Goal: Transaction & Acquisition: Purchase product/service

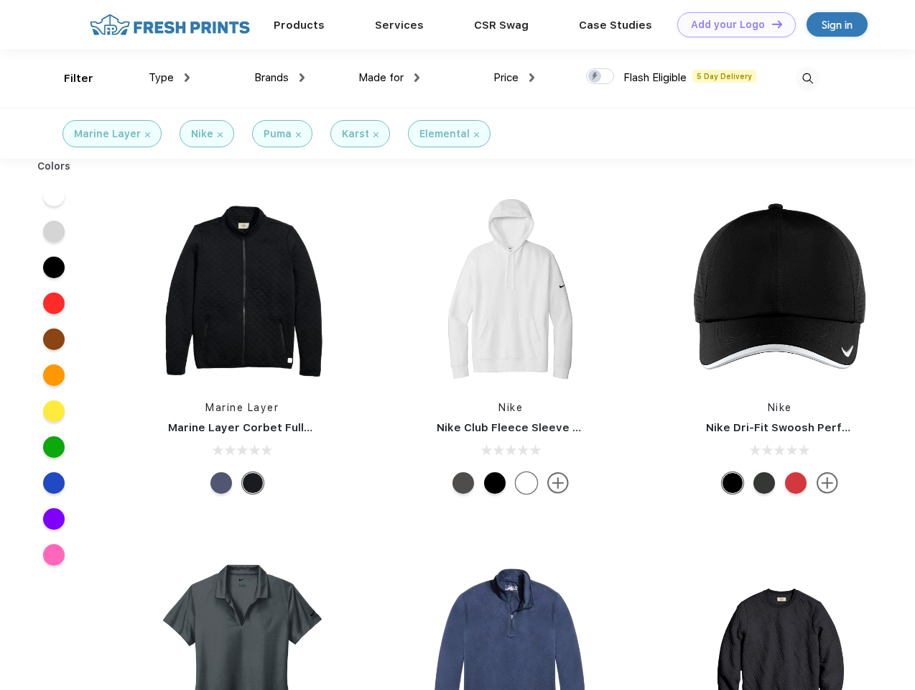
click at [731, 24] on link "Add your Logo Design Tool" at bounding box center [736, 24] width 119 height 25
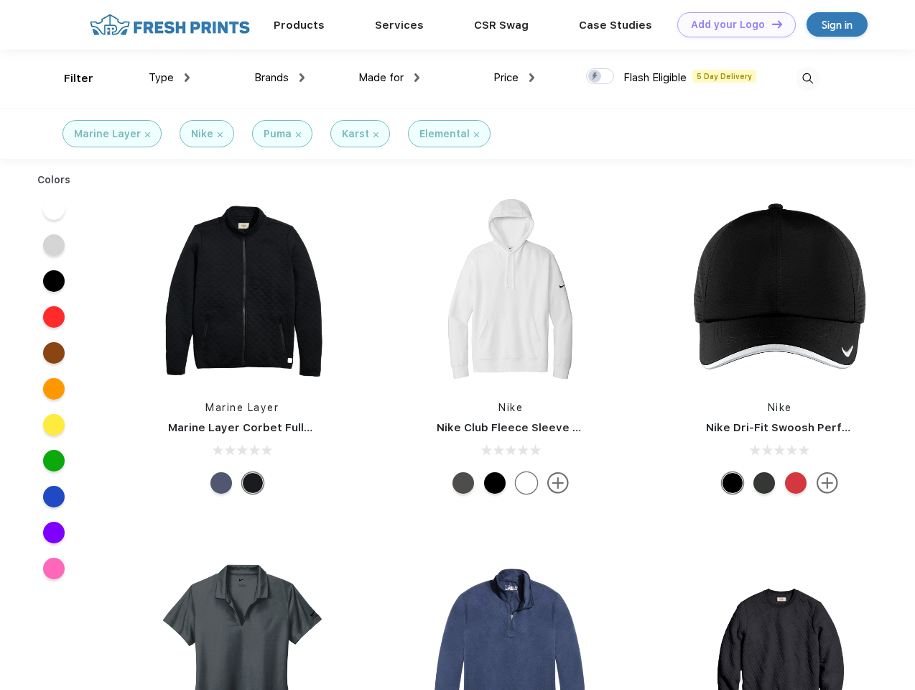
click at [0, 0] on div "Design Tool" at bounding box center [0, 0] width 0 height 0
click at [771, 24] on link "Add your Logo Design Tool" at bounding box center [736, 24] width 119 height 25
click at [69, 78] on div "Filter" at bounding box center [78, 78] width 29 height 17
click at [170, 78] on span "Type" at bounding box center [161, 77] width 25 height 13
click at [279, 78] on span "Brands" at bounding box center [271, 77] width 34 height 13
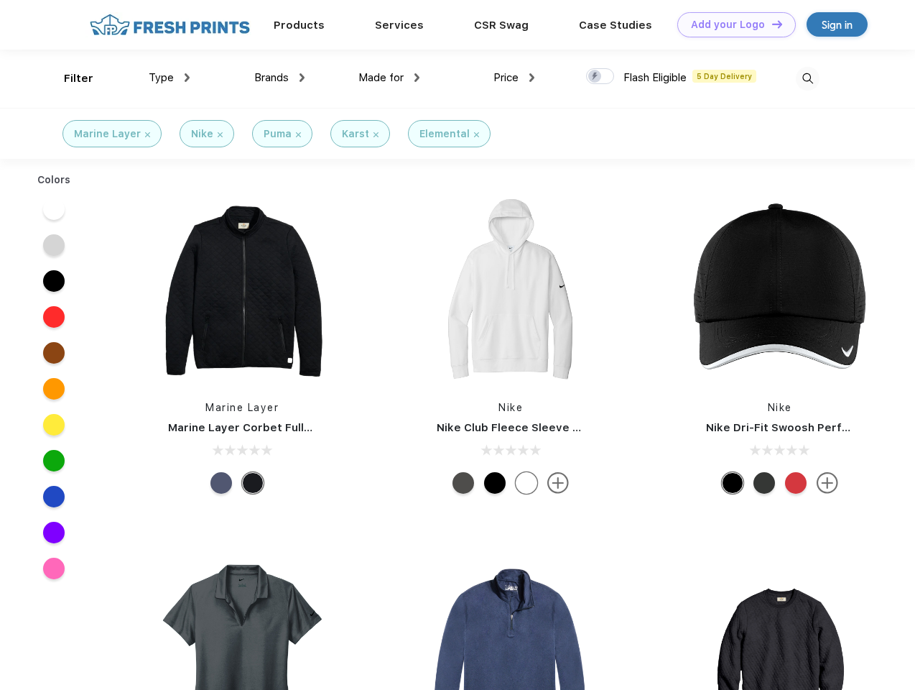
click at [389, 78] on span "Made for" at bounding box center [380, 77] width 45 height 13
click at [514, 78] on span "Price" at bounding box center [505, 77] width 25 height 13
click at [600, 77] on div at bounding box center [600, 76] width 28 height 16
click at [595, 77] on input "checkbox" at bounding box center [590, 72] width 9 height 9
click at [807, 78] on img at bounding box center [808, 79] width 24 height 24
